Goal: Task Accomplishment & Management: Use online tool/utility

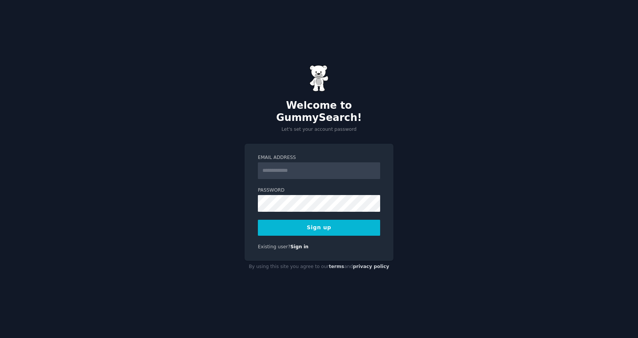
click at [301, 166] on input "Email Address" at bounding box center [319, 170] width 122 height 17
type input "**********"
click at [306, 226] on button "Sign up" at bounding box center [319, 228] width 122 height 16
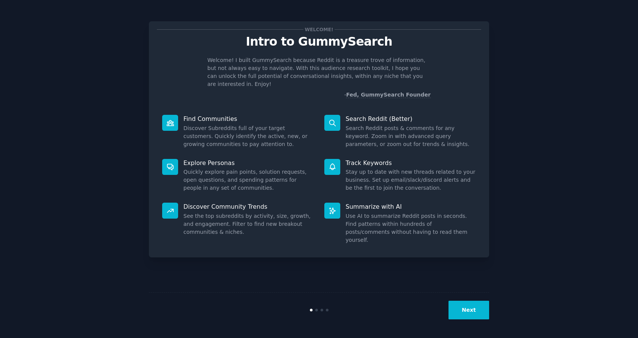
click at [477, 308] on button "Next" at bounding box center [469, 309] width 41 height 19
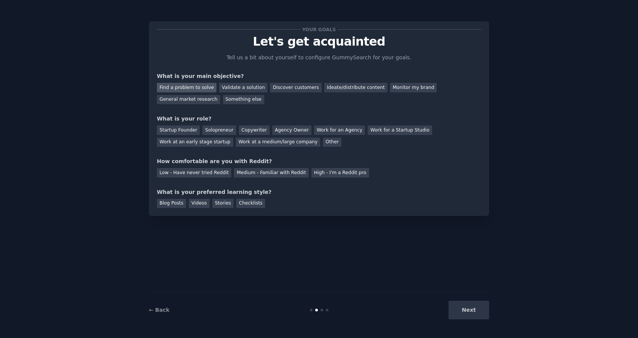
click at [188, 91] on div "Find a problem to solve" at bounding box center [187, 87] width 60 height 9
click at [233, 88] on div "Validate a solution" at bounding box center [243, 87] width 48 height 9
click at [191, 87] on div "Find a problem to solve" at bounding box center [187, 87] width 60 height 9
click at [211, 131] on div "Solopreneur" at bounding box center [218, 129] width 33 height 9
click at [194, 174] on div "Low - Have never tried Reddit" at bounding box center [194, 172] width 74 height 9
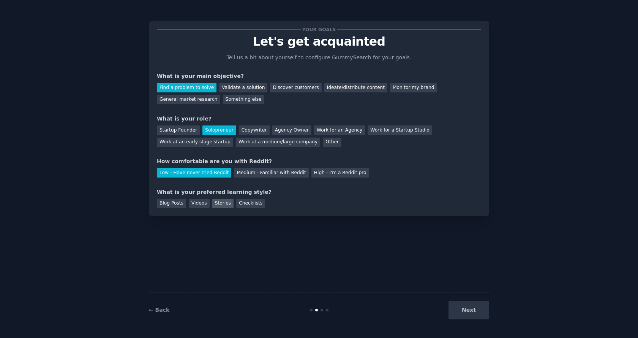
click at [216, 203] on div "Stories" at bounding box center [222, 203] width 21 height 9
click at [199, 204] on div "Videos" at bounding box center [199, 203] width 21 height 9
click at [241, 202] on div "Checklists" at bounding box center [250, 203] width 29 height 9
click at [476, 310] on button "Next" at bounding box center [469, 309] width 41 height 19
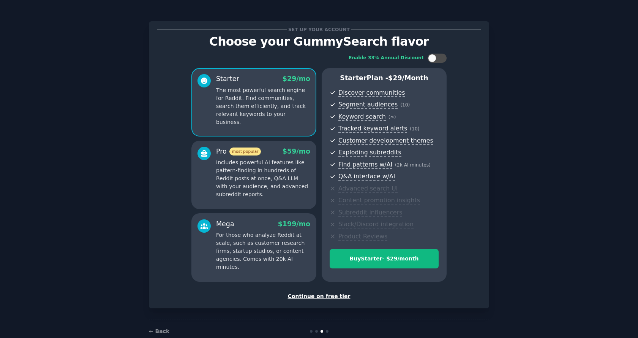
click at [328, 295] on div "Continue on free tier" at bounding box center [319, 296] width 324 height 8
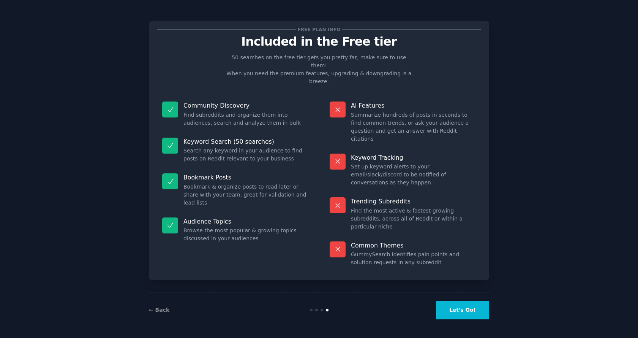
click at [471, 305] on button "Let's Go!" at bounding box center [462, 309] width 53 height 19
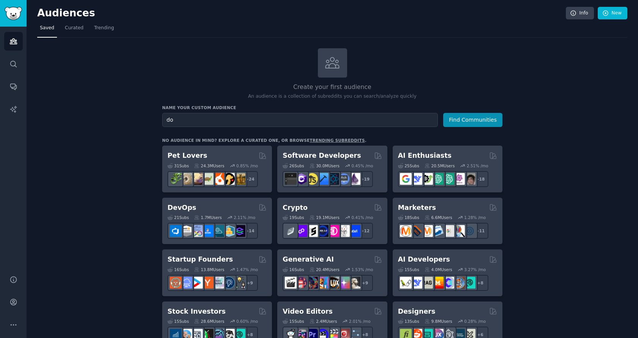
type input "d"
type input "Doctor/Nurses"
click at [474, 118] on button "Find Communities" at bounding box center [472, 120] width 59 height 14
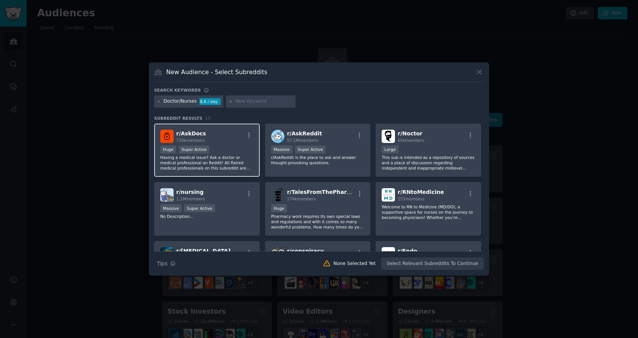
click at [229, 153] on div "Huge Super Active" at bounding box center [206, 149] width 93 height 9
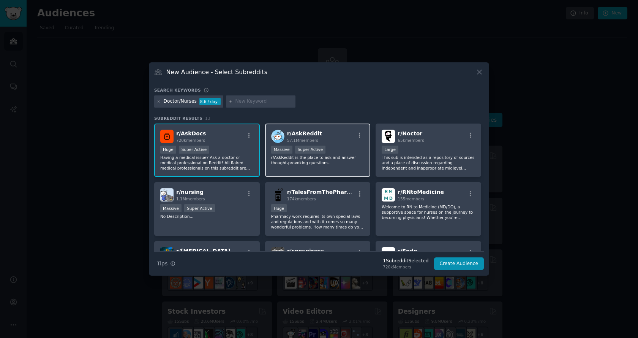
click at [331, 161] on p "r/AskReddit is the place to ask and answer thought-provoking questions." at bounding box center [317, 160] width 93 height 11
click at [466, 266] on button "Create Audience" at bounding box center [459, 263] width 50 height 13
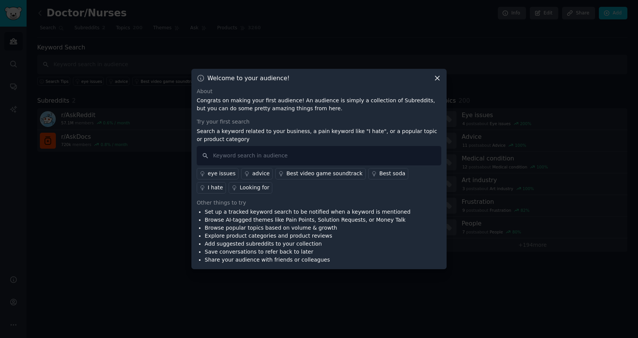
click at [436, 77] on icon at bounding box center [437, 78] width 8 height 8
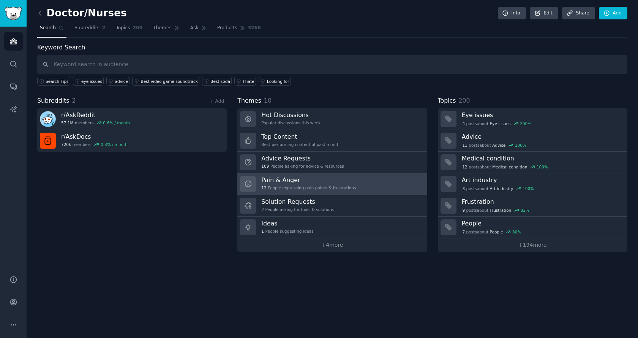
click at [296, 184] on div "Pain & Anger 12 People expressing pain points & frustrations" at bounding box center [308, 184] width 95 height 16
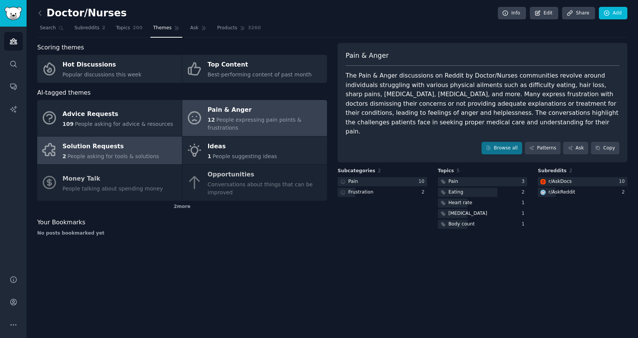
click at [114, 141] on div "Solution Requests" at bounding box center [111, 146] width 96 height 12
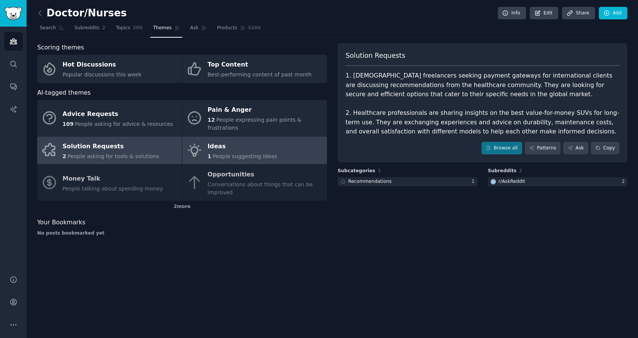
click at [230, 153] on span "People suggesting ideas" at bounding box center [245, 156] width 65 height 6
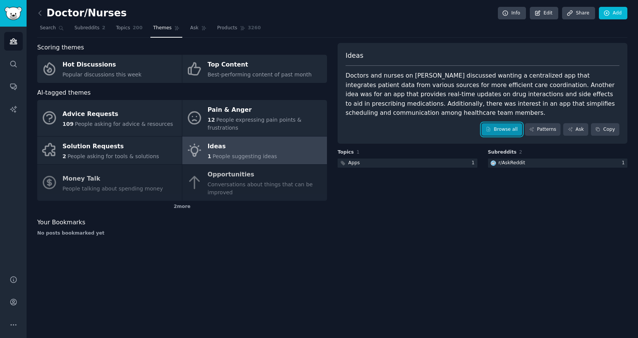
click at [508, 123] on link "Browse all" at bounding box center [502, 129] width 41 height 13
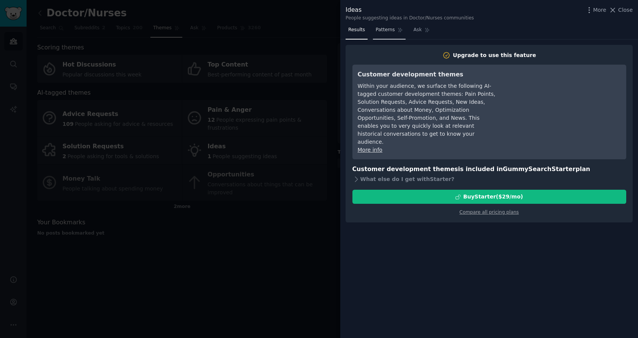
click at [387, 33] on link "Patterns" at bounding box center [389, 32] width 32 height 16
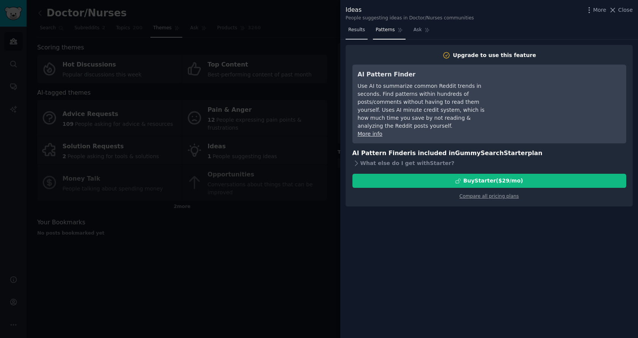
click at [358, 33] on link "Results" at bounding box center [357, 32] width 22 height 16
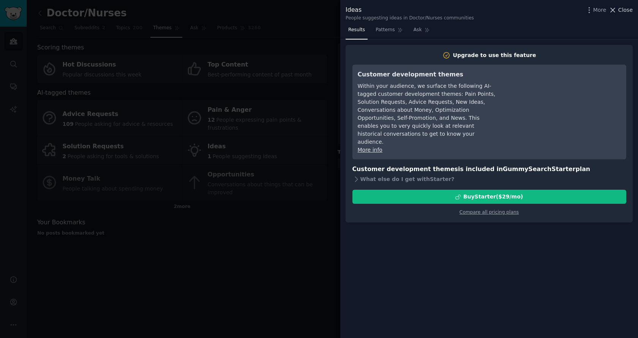
click at [621, 12] on span "Close" at bounding box center [625, 10] width 14 height 8
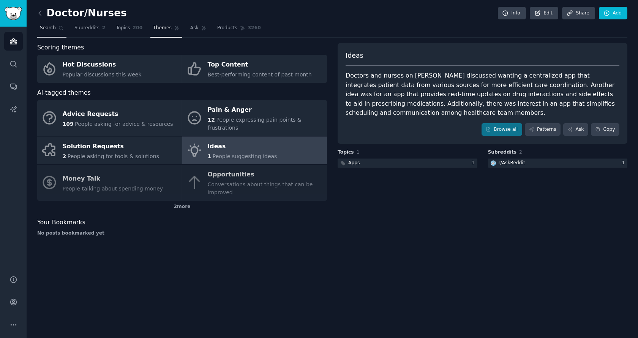
click at [51, 31] on span "Search" at bounding box center [48, 28] width 16 height 7
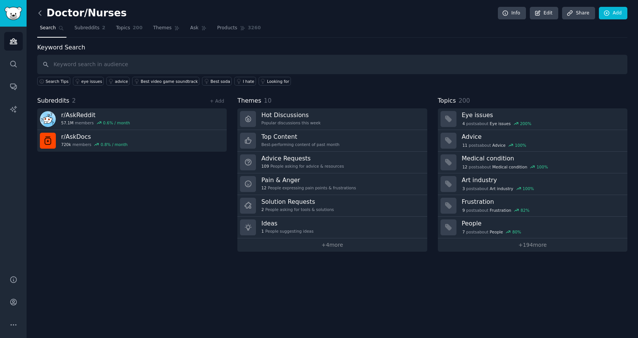
click at [39, 10] on icon at bounding box center [40, 13] width 8 height 8
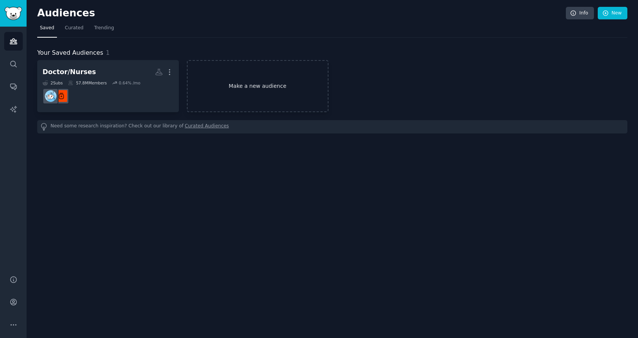
click at [252, 96] on link "Make a new audience" at bounding box center [258, 86] width 142 height 52
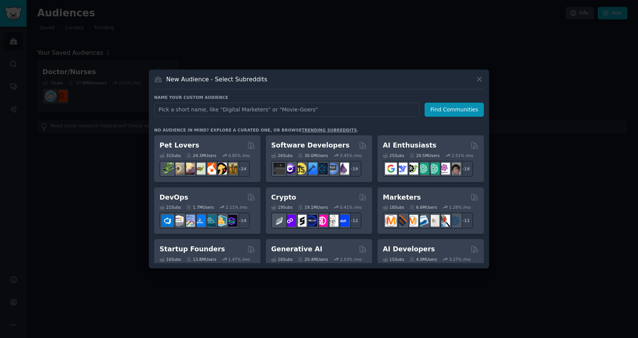
click at [307, 130] on link "trending subreddits" at bounding box center [329, 130] width 55 height 5
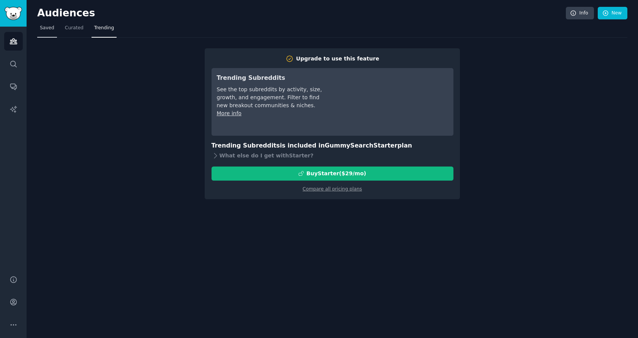
click at [38, 29] on link "Saved" at bounding box center [47, 30] width 20 height 16
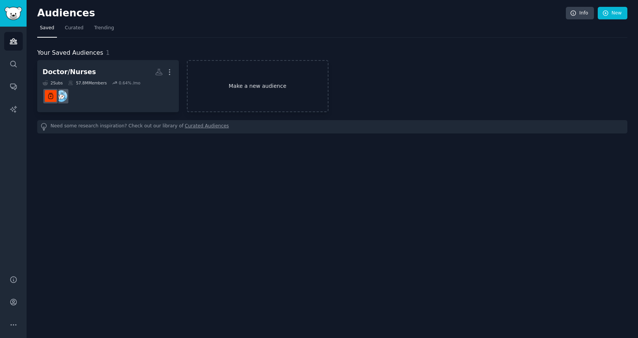
click at [233, 102] on link "Make a new audience" at bounding box center [258, 86] width 142 height 52
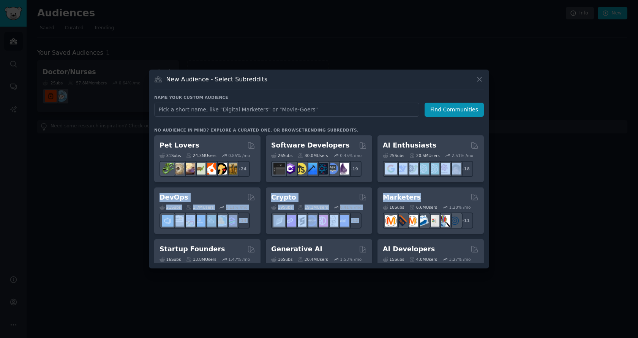
drag, startPoint x: 488, startPoint y: 174, endPoint x: 485, endPoint y: 195, distance: 21.6
click at [485, 195] on div "New Audience - Select Subreddits Name your custom audience Audience Name Find C…" at bounding box center [319, 168] width 340 height 199
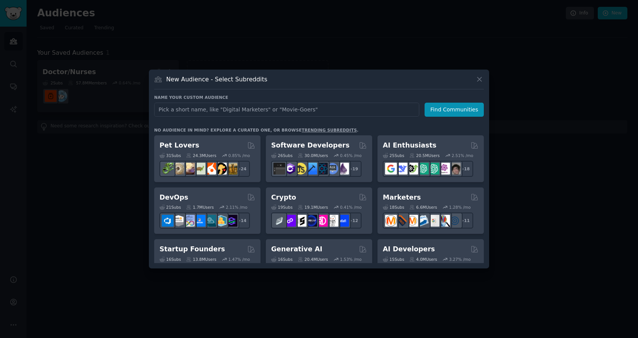
click at [488, 192] on div "New Audience - Select Subreddits Name your custom audience Audience Name Find C…" at bounding box center [319, 168] width 340 height 199
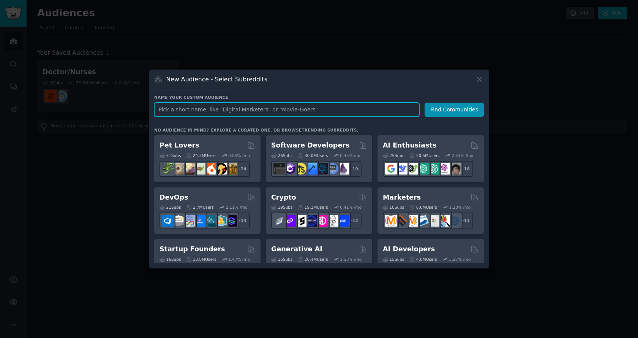
click at [313, 109] on input "text" at bounding box center [286, 110] width 265 height 14
type input "F"
type input "Data Extraction"
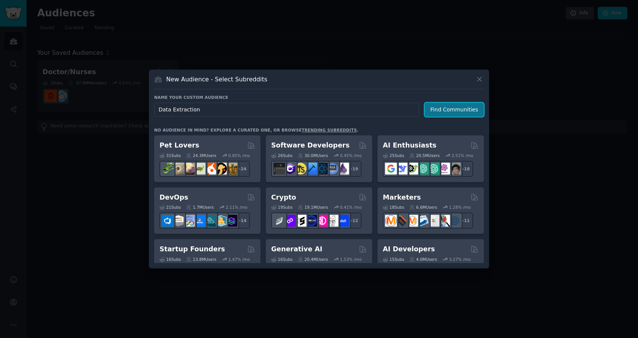
click at [447, 111] on button "Find Communities" at bounding box center [454, 110] width 59 height 14
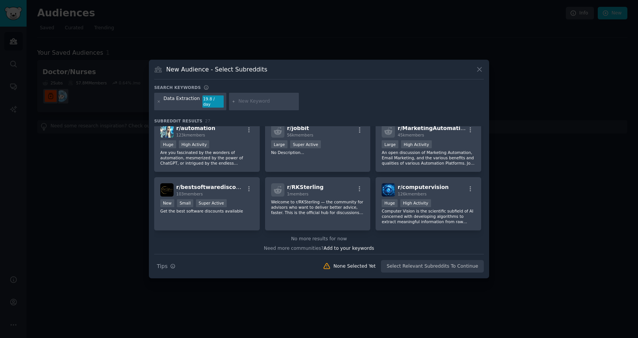
scroll to position [416, 0]
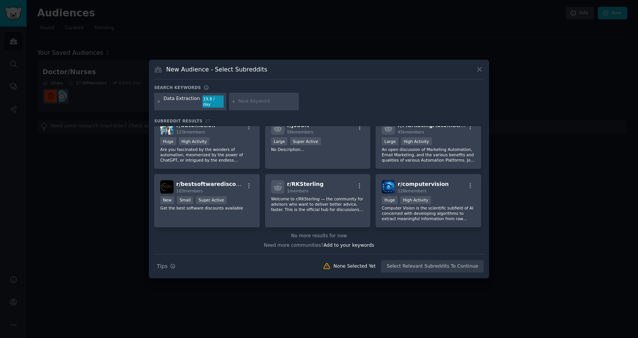
click at [160, 101] on icon at bounding box center [159, 102] width 4 height 4
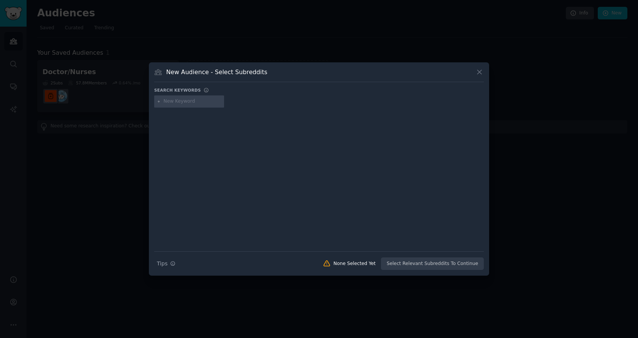
click at [169, 101] on input "text" at bounding box center [193, 101] width 58 height 7
click at [480, 74] on icon at bounding box center [479, 72] width 8 height 8
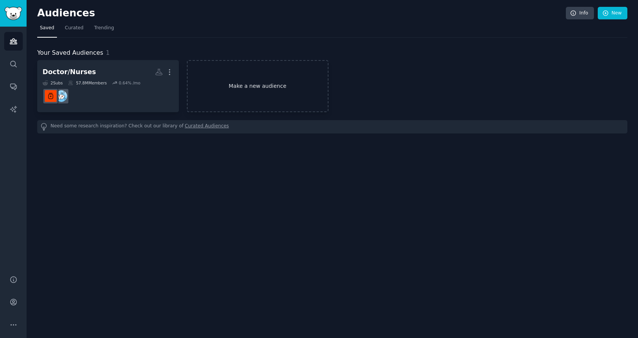
click at [248, 85] on link "Make a new audience" at bounding box center [258, 86] width 142 height 52
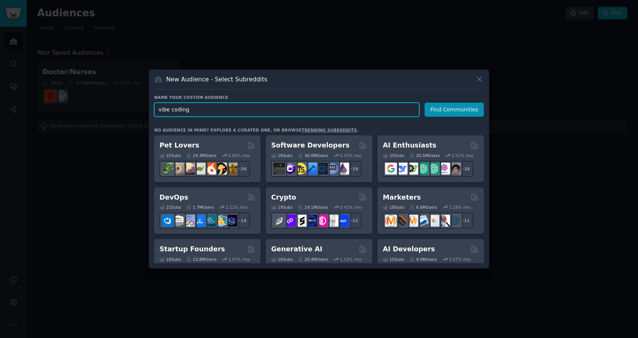
click at [214, 107] on input "vibe coding" at bounding box center [286, 110] width 265 height 14
type input "v"
type input "Vibe coding/automation"
click button "Find Communities" at bounding box center [454, 110] width 59 height 14
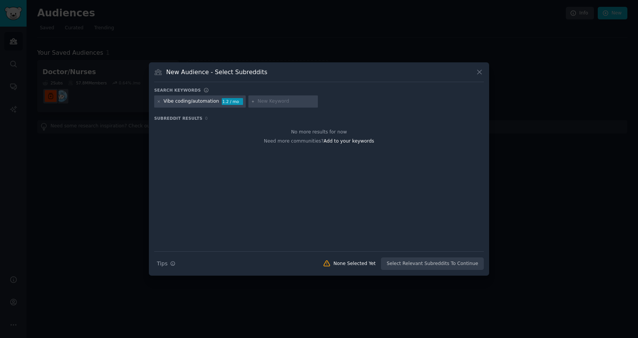
click at [230, 100] on div "1.2 / mo" at bounding box center [232, 101] width 21 height 7
click at [478, 74] on icon at bounding box center [479, 72] width 4 height 4
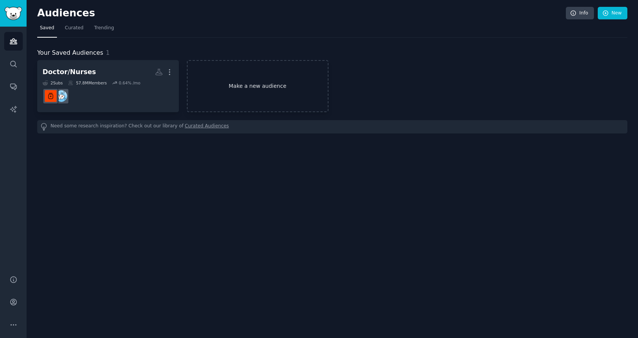
click at [269, 94] on link "Make a new audience" at bounding box center [258, 86] width 142 height 52
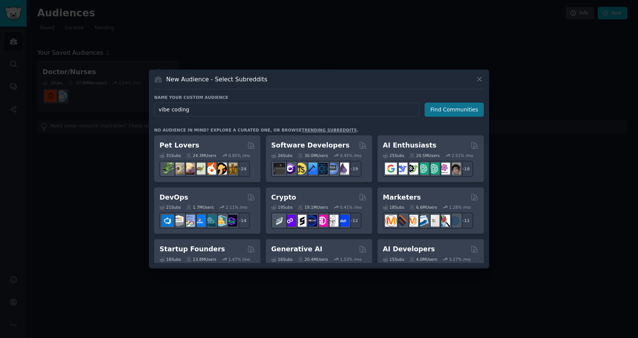
type input "vibe coding"
click at [455, 107] on button "Find Communities" at bounding box center [454, 110] width 59 height 14
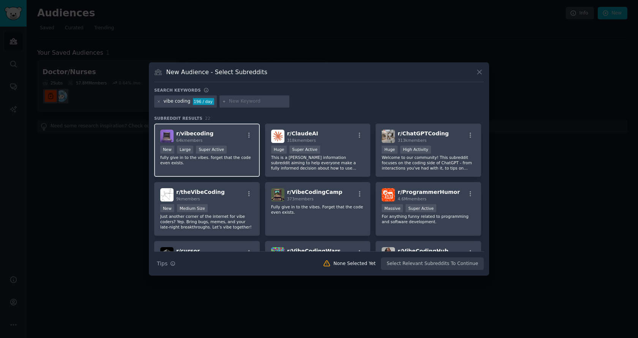
click at [236, 142] on div "r/ vibecoding 64k members" at bounding box center [206, 136] width 93 height 13
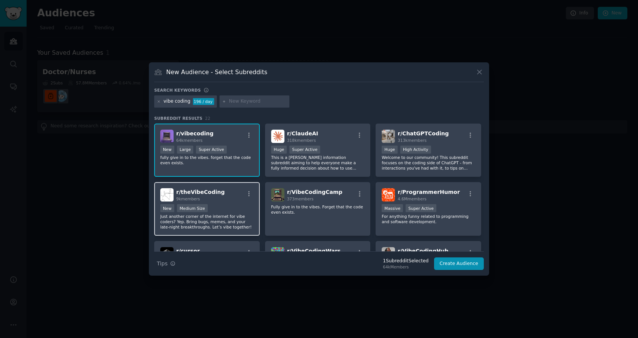
click at [237, 205] on div "New Medium Size" at bounding box center [206, 208] width 93 height 9
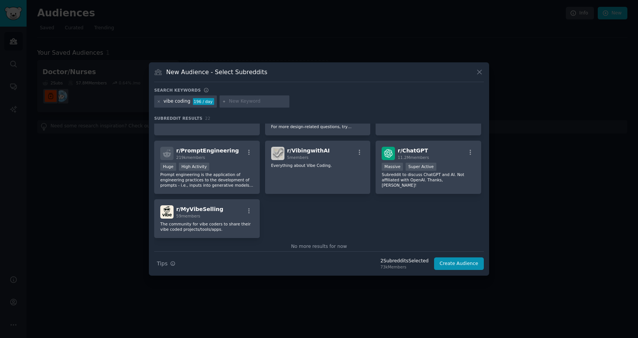
scroll to position [343, 0]
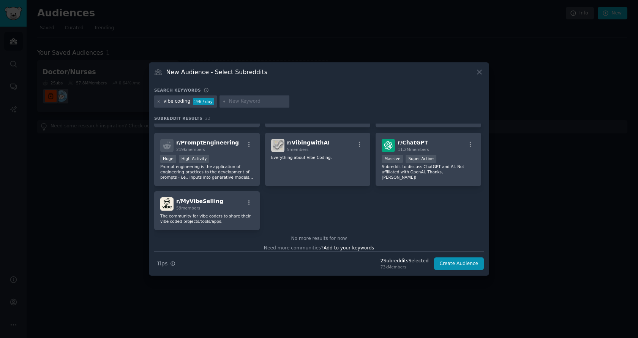
click at [253, 103] on input "text" at bounding box center [258, 101] width 58 height 7
type input "automation"
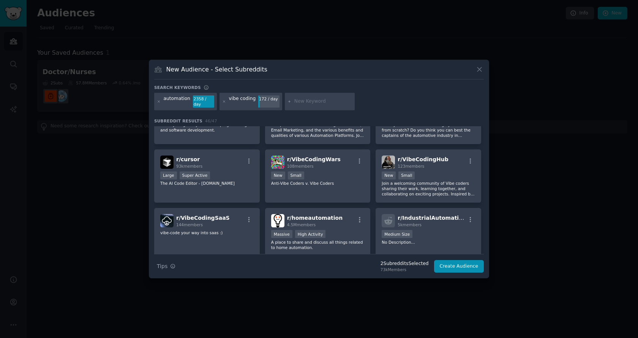
scroll to position [223, 0]
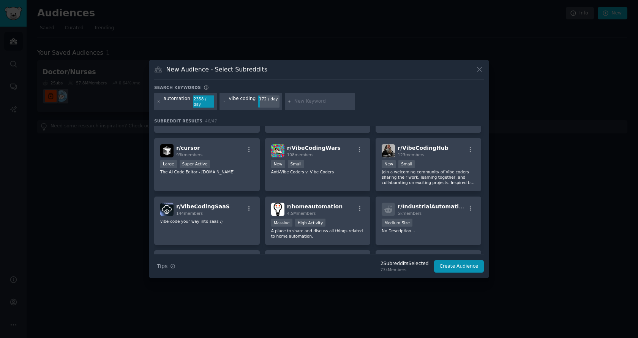
click at [298, 100] on input "text" at bounding box center [323, 101] width 58 height 7
type input "SaaS"
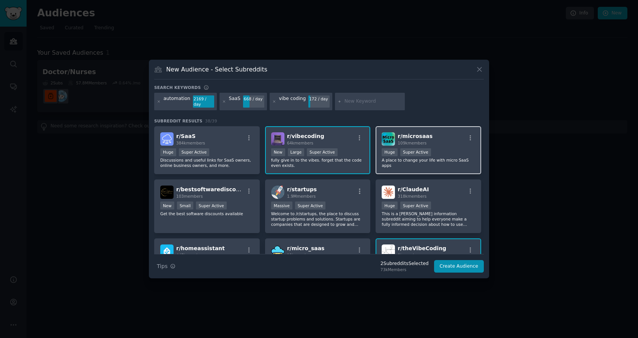
click at [453, 157] on p "A place to change your life with micro SaaS apps" at bounding box center [428, 162] width 93 height 11
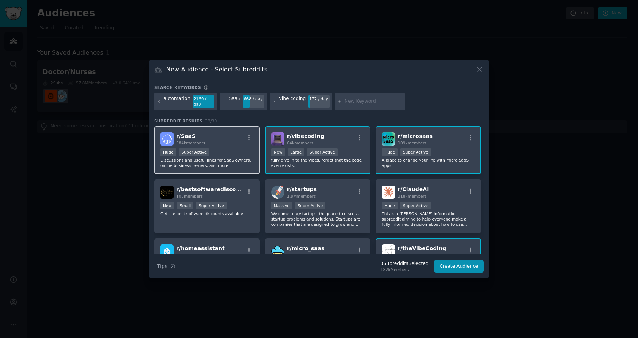
click at [231, 157] on p "Discussions and useful links for SaaS owners, online business owners, and more." at bounding box center [206, 162] width 93 height 11
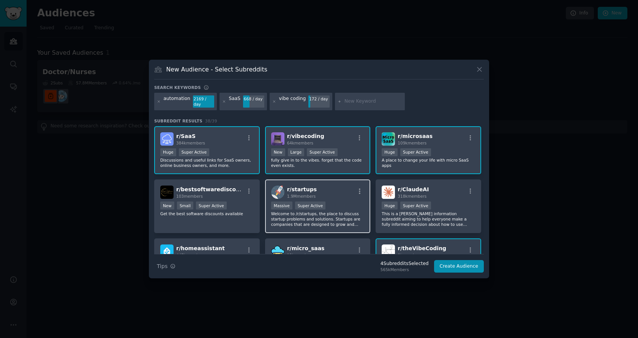
click at [352, 216] on p "Welcome to /r/startups, the place to discuss startup problems and solutions. St…" at bounding box center [317, 219] width 93 height 16
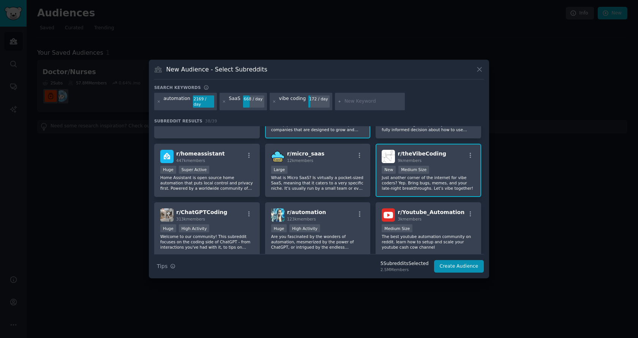
scroll to position [155, 0]
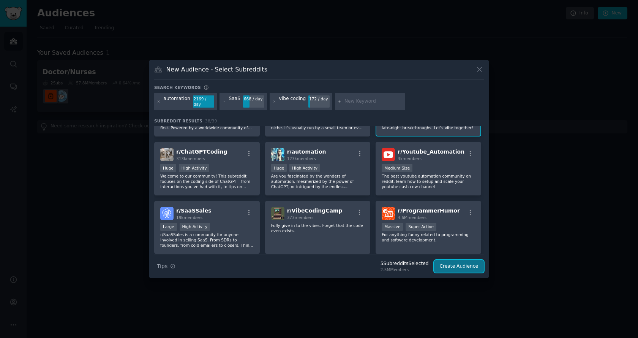
click at [462, 264] on button "Create Audience" at bounding box center [459, 266] width 50 height 13
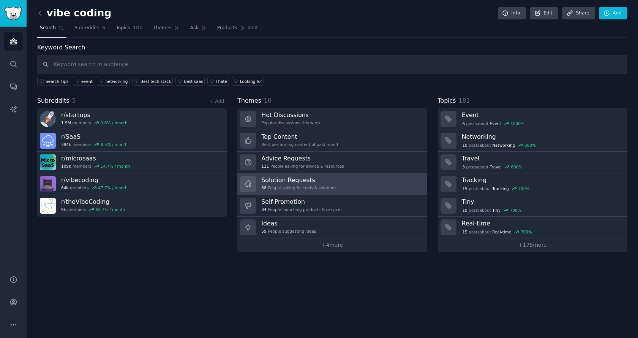
click at [297, 186] on div "88 People asking for tools & solutions" at bounding box center [298, 187] width 75 height 5
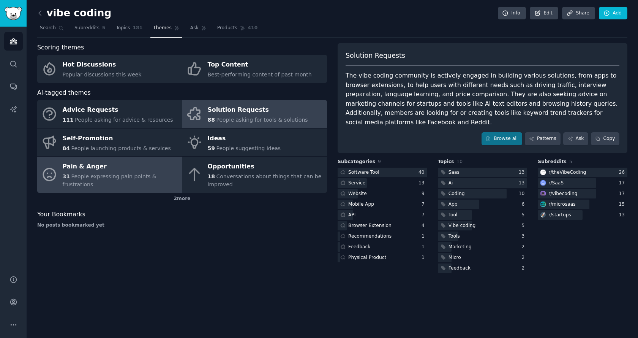
click at [119, 180] on span "People expressing pain points & frustrations" at bounding box center [110, 180] width 94 height 14
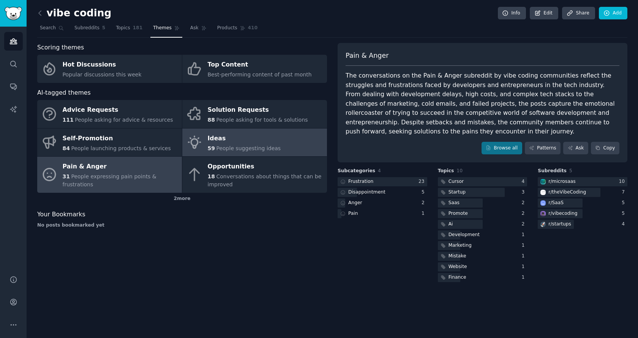
click at [226, 142] on div "Ideas" at bounding box center [244, 138] width 73 height 12
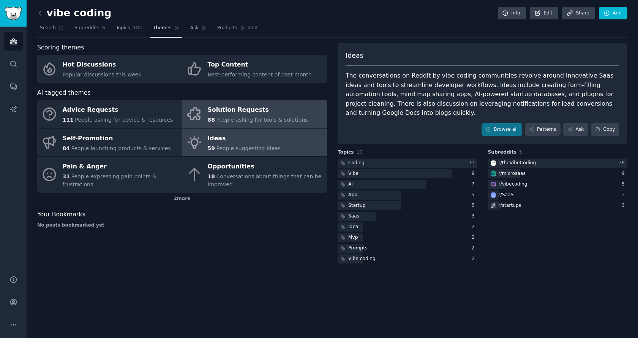
click at [222, 117] on span "People asking for tools & solutions" at bounding box center [262, 120] width 92 height 6
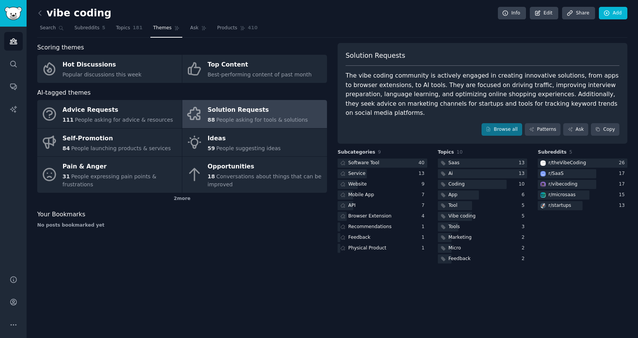
click at [37, 11] on div "vibe coding Info Edit Share Add Search Subreddits 5 Topics 181 Themes Ask Produ…" at bounding box center [332, 169] width 611 height 338
click at [42, 15] on icon at bounding box center [40, 13] width 8 height 8
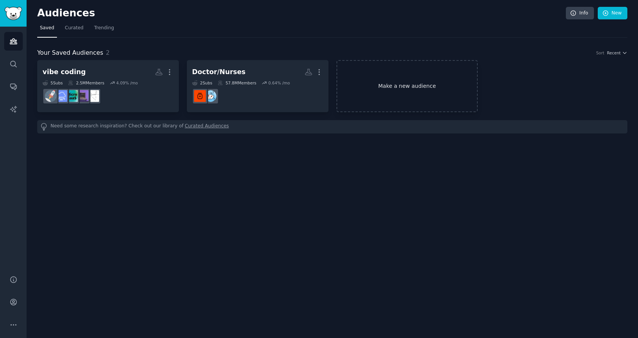
click at [396, 84] on link "Make a new audience" at bounding box center [407, 86] width 142 height 52
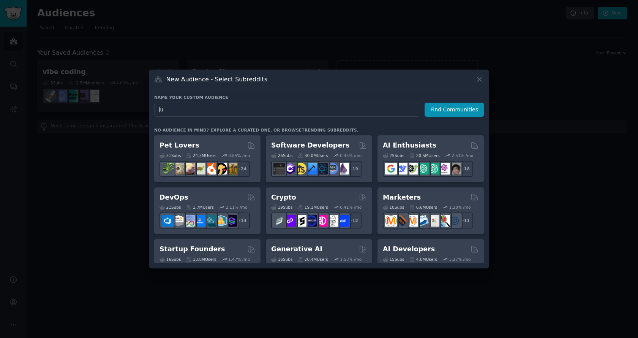
type input "j"
type input "Just Launching"
click button "Find Communities" at bounding box center [454, 110] width 59 height 14
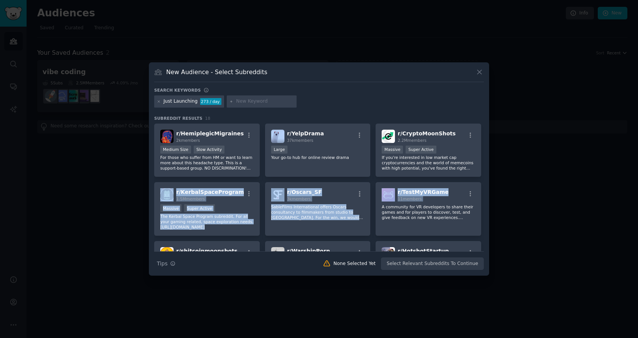
drag, startPoint x: 484, startPoint y: 170, endPoint x: 479, endPoint y: 195, distance: 25.5
click at [479, 195] on div "New Audience - Select Subreddits Search keywords Just Launching 273 / day Subre…" at bounding box center [319, 168] width 340 height 213
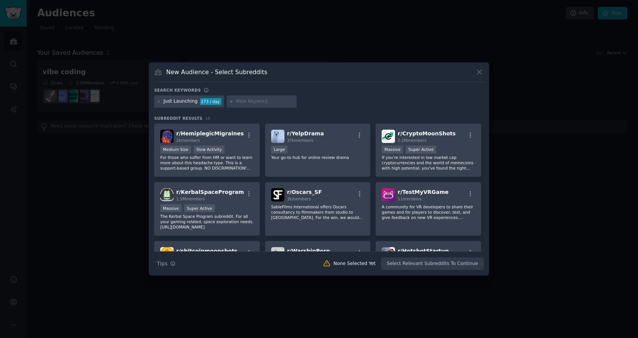
click at [473, 95] on div "Search keywords" at bounding box center [319, 91] width 330 height 8
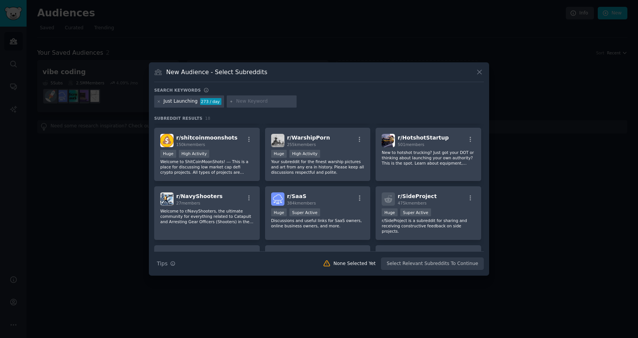
scroll to position [144, 0]
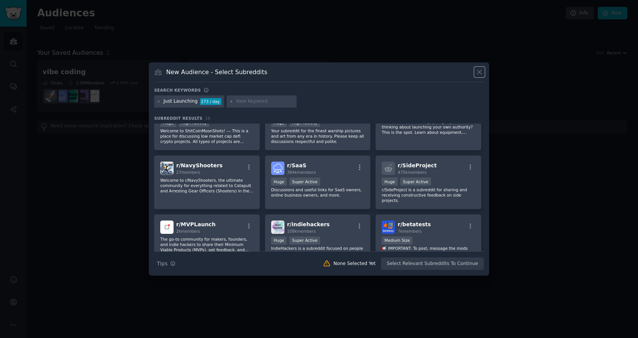
click at [479, 70] on icon at bounding box center [479, 72] width 8 height 8
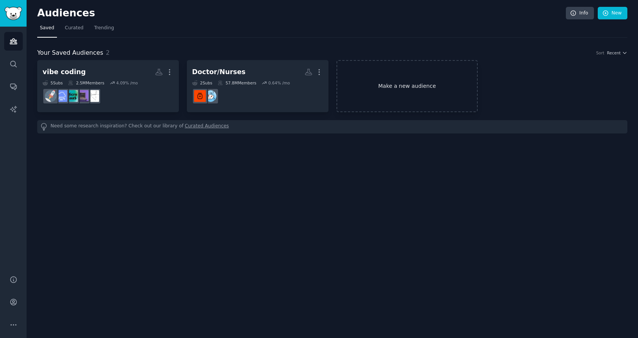
click at [412, 96] on link "Make a new audience" at bounding box center [407, 86] width 142 height 52
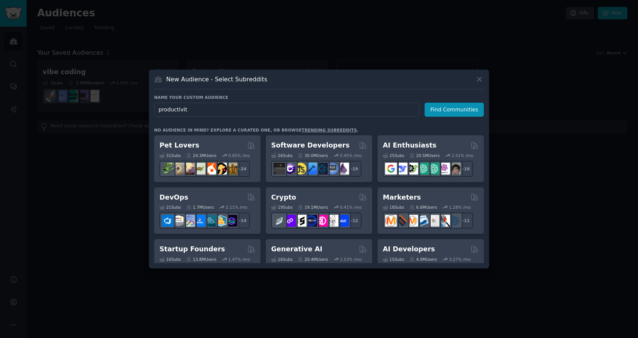
type input "productivity"
click button "Find Communities" at bounding box center [454, 110] width 59 height 14
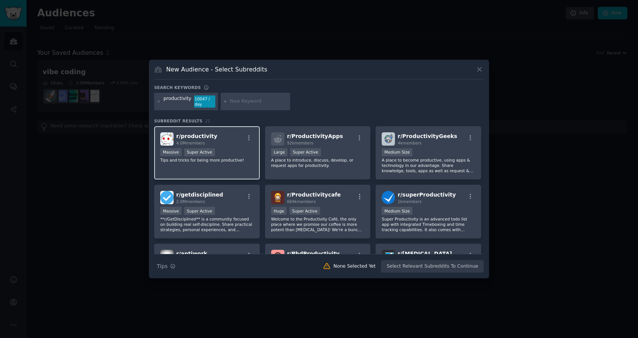
click at [231, 153] on div "Massive Super Active" at bounding box center [206, 152] width 93 height 9
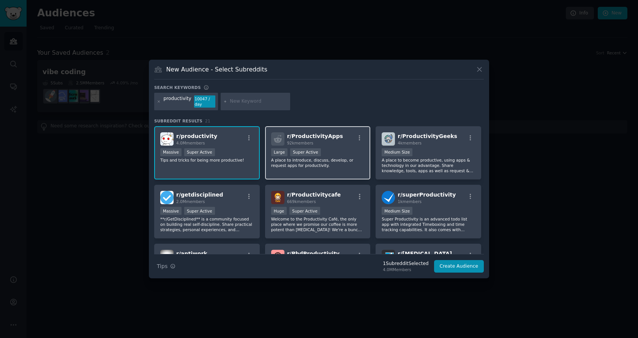
click at [325, 154] on div "Large Super Active" at bounding box center [317, 152] width 93 height 9
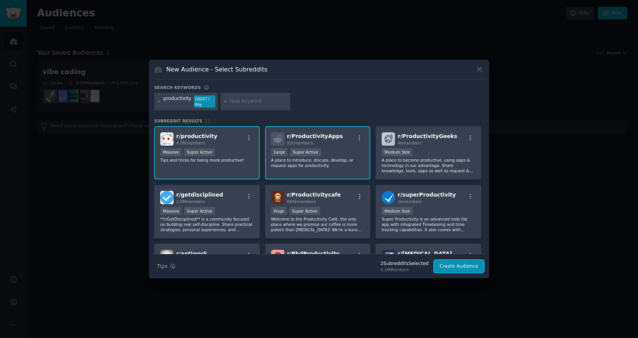
click at [455, 265] on button "Create Audience" at bounding box center [459, 266] width 50 height 13
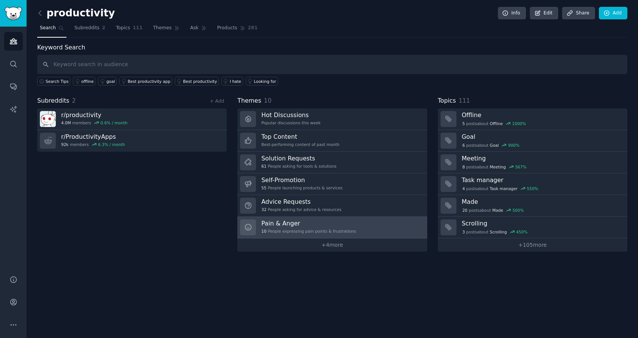
click at [299, 229] on div "10 People expressing pain points & frustrations" at bounding box center [308, 230] width 95 height 5
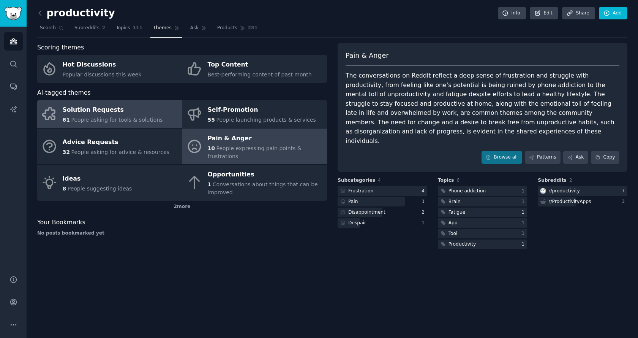
click at [114, 113] on div "Solution Requests" at bounding box center [113, 110] width 100 height 12
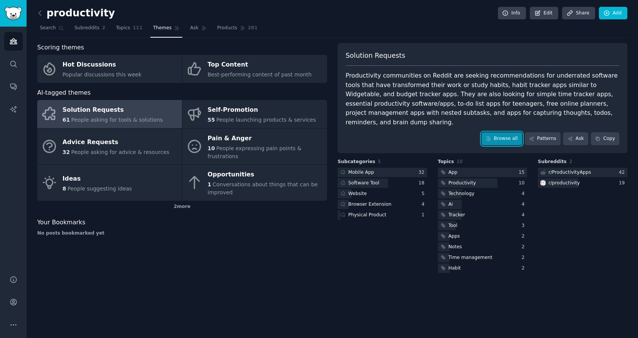
click at [514, 132] on link "Browse all" at bounding box center [502, 138] width 41 height 13
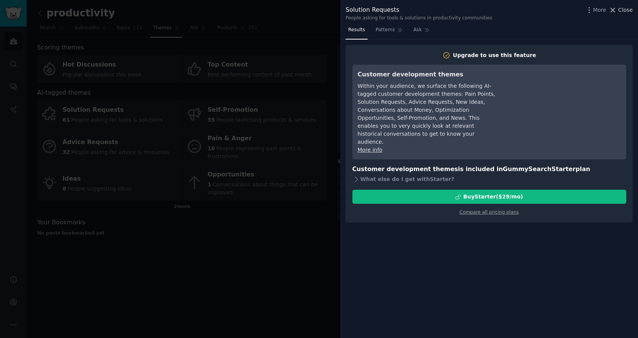
click at [620, 9] on span "Close" at bounding box center [625, 10] width 14 height 8
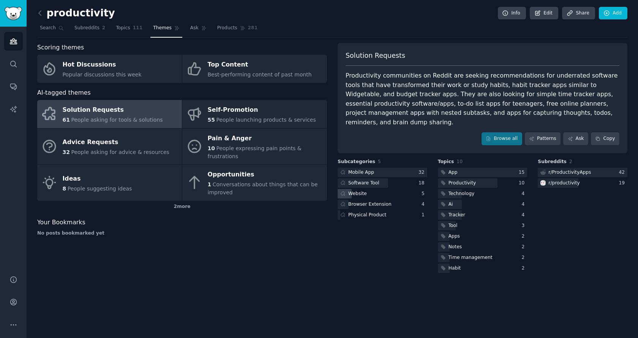
click at [359, 190] on div "Website" at bounding box center [357, 193] width 19 height 7
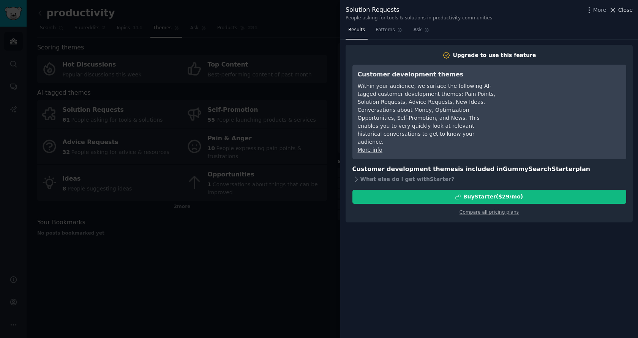
click at [630, 8] on span "Close" at bounding box center [625, 10] width 14 height 8
